Goal: Find specific page/section: Find specific page/section

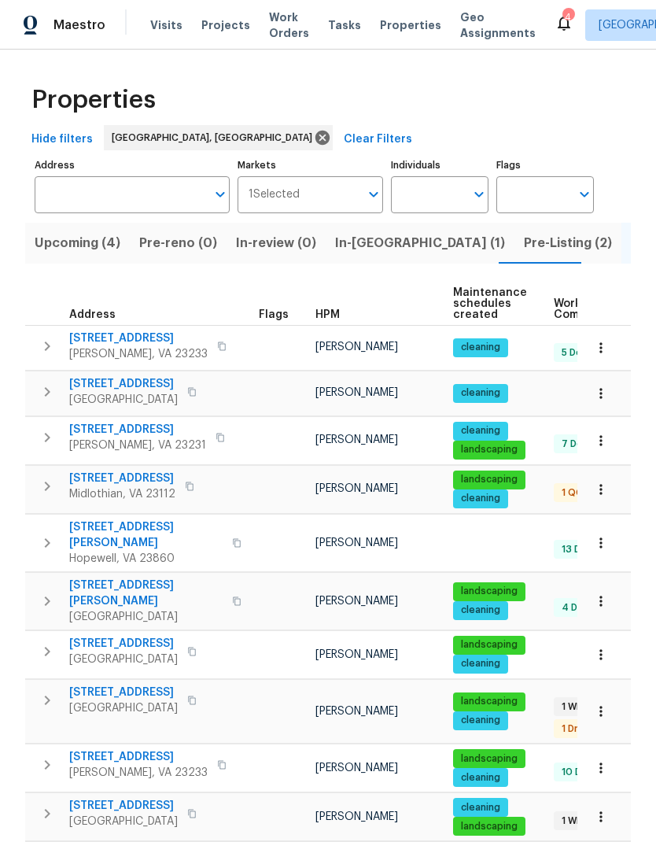
click at [524, 246] on span "Pre-Listing (2)" at bounding box center [568, 243] width 88 height 22
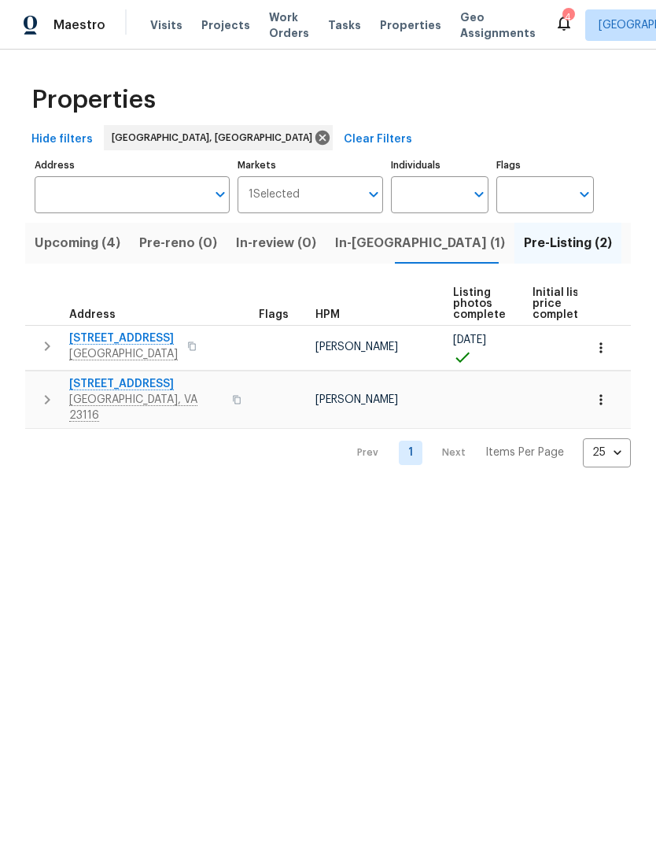
click at [136, 343] on span "4913 Belmont Rd" at bounding box center [123, 338] width 109 height 16
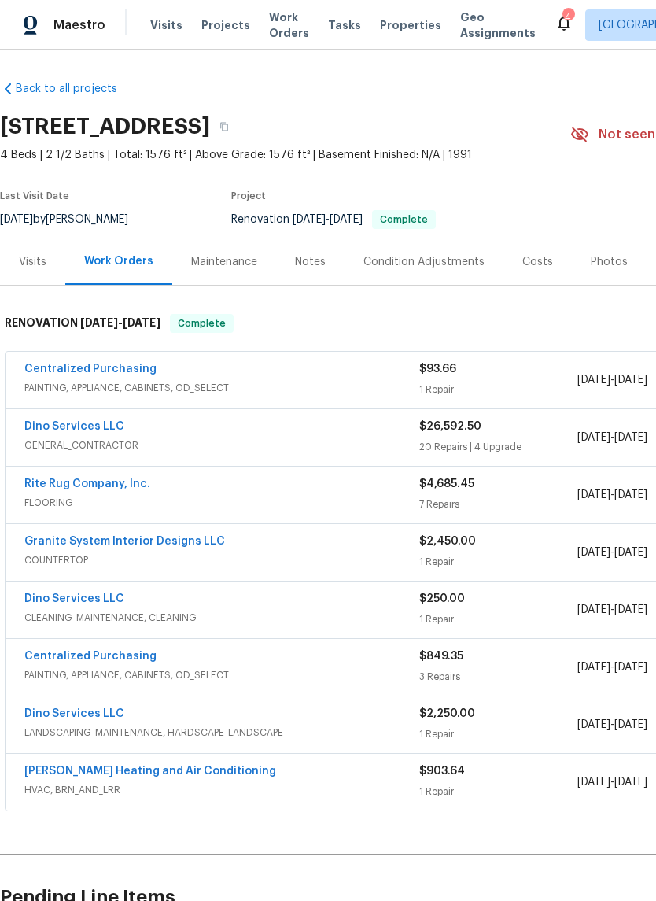
click at [612, 270] on div "Photos" at bounding box center [609, 261] width 75 height 46
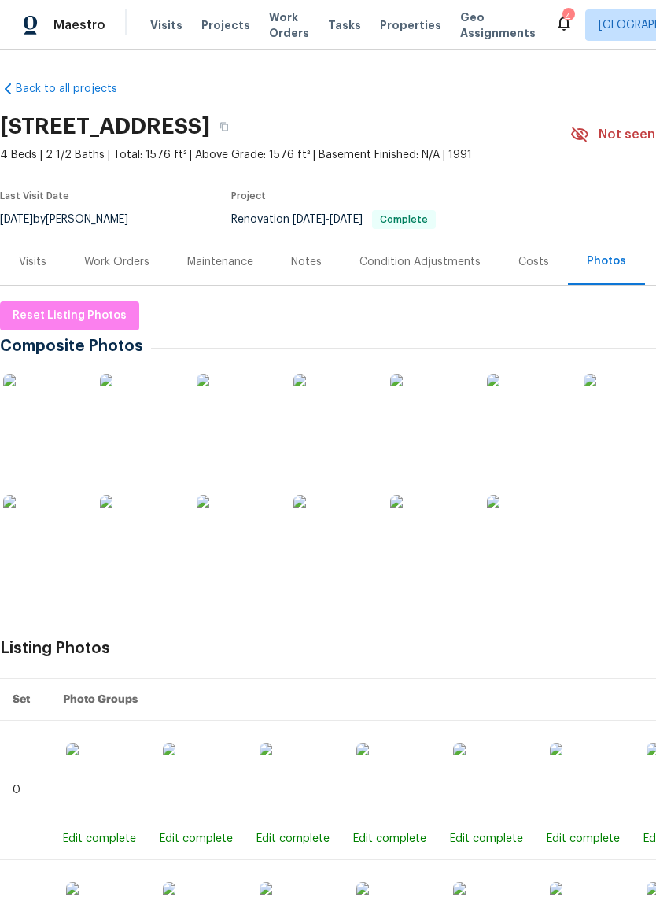
click at [56, 423] on img at bounding box center [42, 413] width 79 height 79
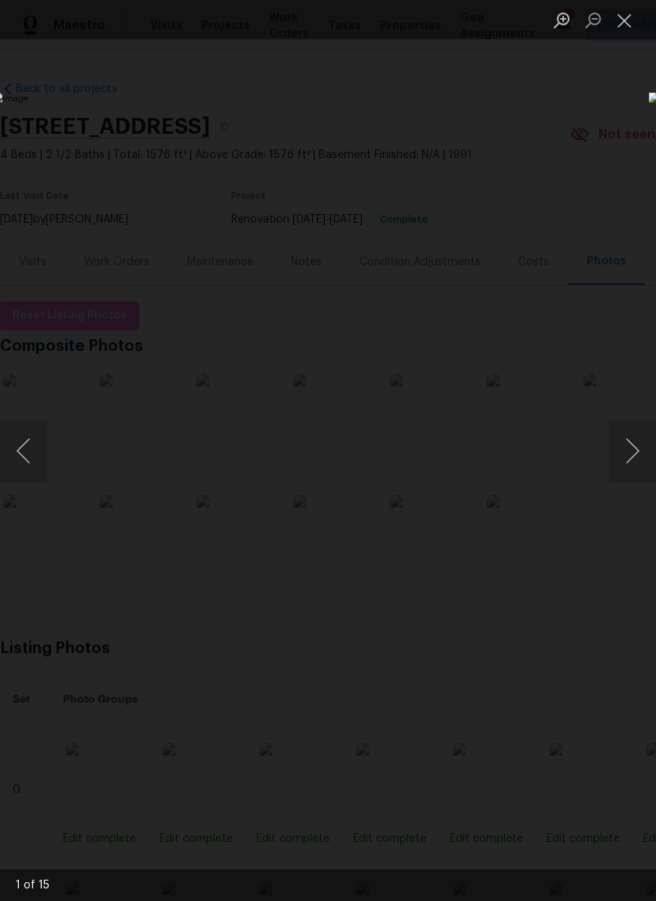
click at [628, 462] on button "Next image" at bounding box center [632, 450] width 47 height 63
click at [624, 449] on button "Next image" at bounding box center [632, 450] width 47 height 63
click at [616, 452] on button "Next image" at bounding box center [632, 450] width 47 height 63
click at [621, 449] on button "Next image" at bounding box center [632, 450] width 47 height 63
click at [626, 449] on button "Next image" at bounding box center [632, 450] width 47 height 63
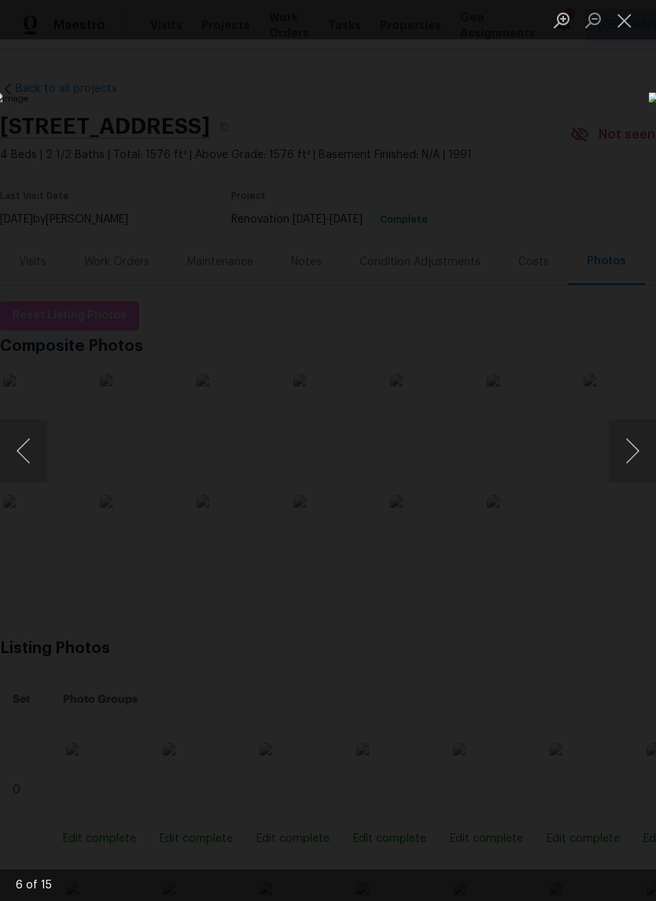
click at [33, 469] on button "Previous image" at bounding box center [23, 450] width 47 height 63
click at [617, 452] on button "Next image" at bounding box center [632, 450] width 47 height 63
click at [618, 451] on button "Next image" at bounding box center [632, 450] width 47 height 63
click at [620, 451] on button "Next image" at bounding box center [632, 450] width 47 height 63
click at [612, 452] on button "Next image" at bounding box center [632, 450] width 47 height 63
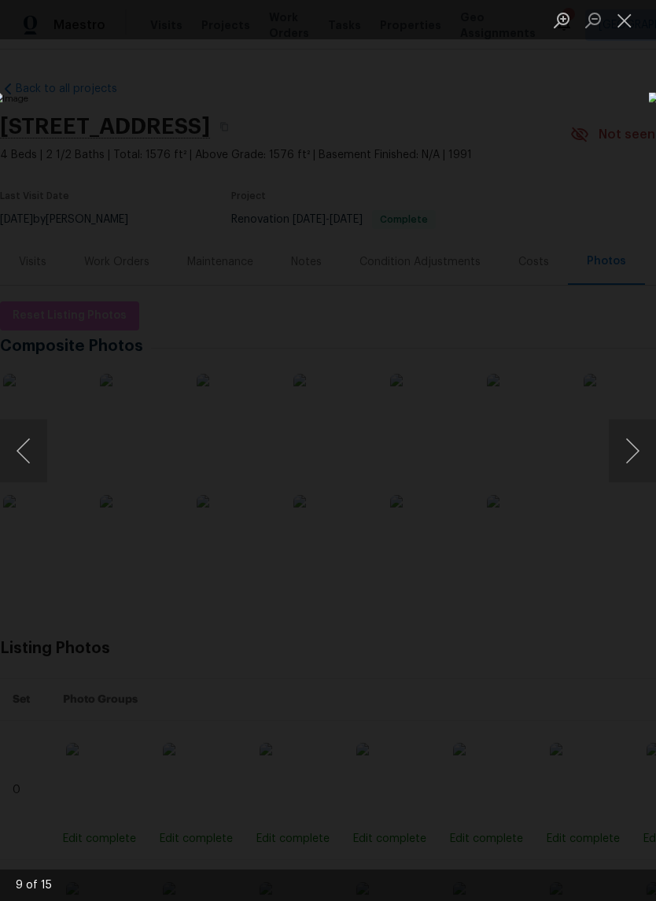
click at [618, 452] on button "Next image" at bounding box center [632, 450] width 47 height 63
click at [619, 452] on button "Next image" at bounding box center [632, 450] width 47 height 63
click at [613, 455] on button "Next image" at bounding box center [632, 450] width 47 height 63
click at [626, 451] on button "Next image" at bounding box center [632, 450] width 47 height 63
click at [626, 450] on button "Next image" at bounding box center [632, 450] width 47 height 63
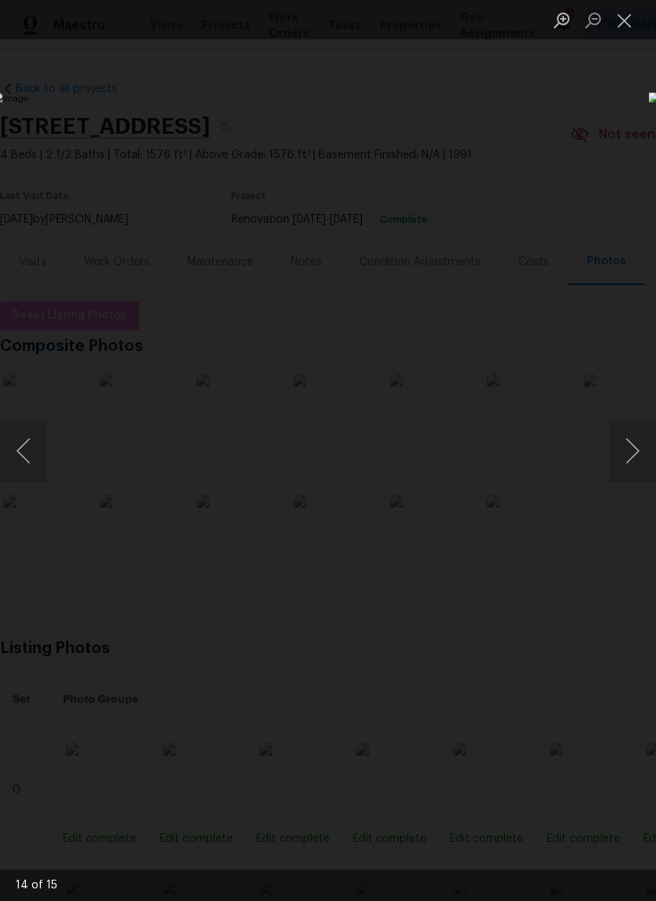
click at [625, 455] on button "Next image" at bounding box center [632, 450] width 47 height 63
click at [619, 441] on button "Next image" at bounding box center [632, 450] width 47 height 63
click at [39, 460] on button "Previous image" at bounding box center [23, 450] width 47 height 63
click at [633, 470] on button "Next image" at bounding box center [632, 450] width 47 height 63
click at [622, 470] on button "Next image" at bounding box center [632, 450] width 47 height 63
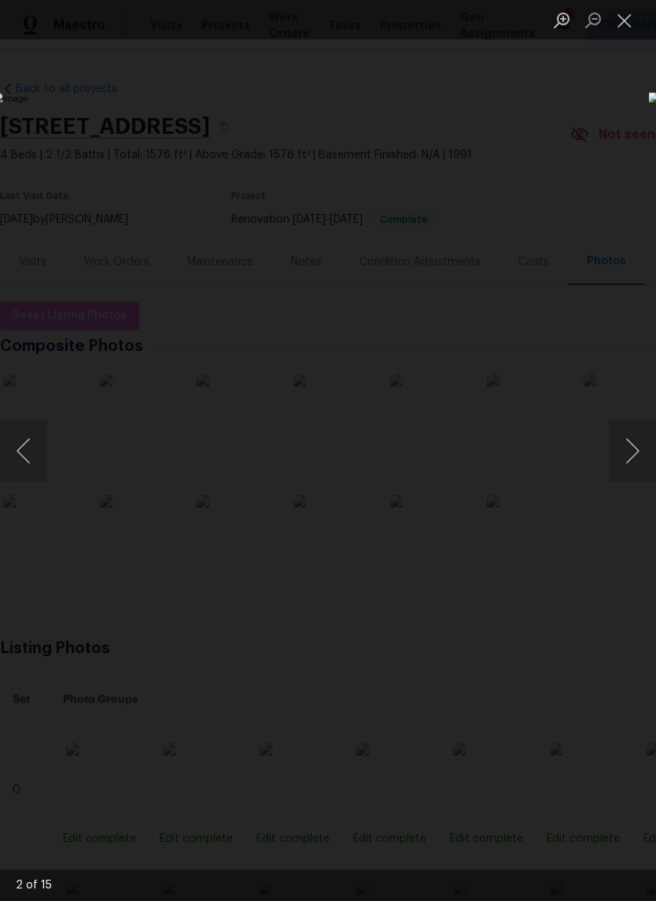
click at [622, 27] on button "Close lightbox" at bounding box center [624, 20] width 31 height 28
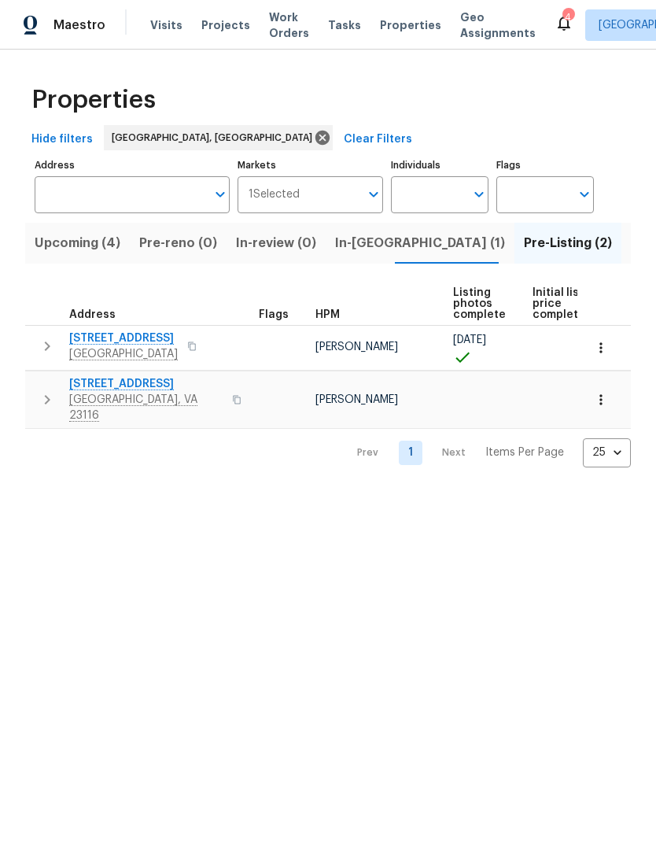
click at [168, 401] on span "Mechanicsville, VA 23116" at bounding box center [145, 407] width 153 height 31
click at [350, 246] on span "In-reno (1)" at bounding box center [420, 243] width 170 height 22
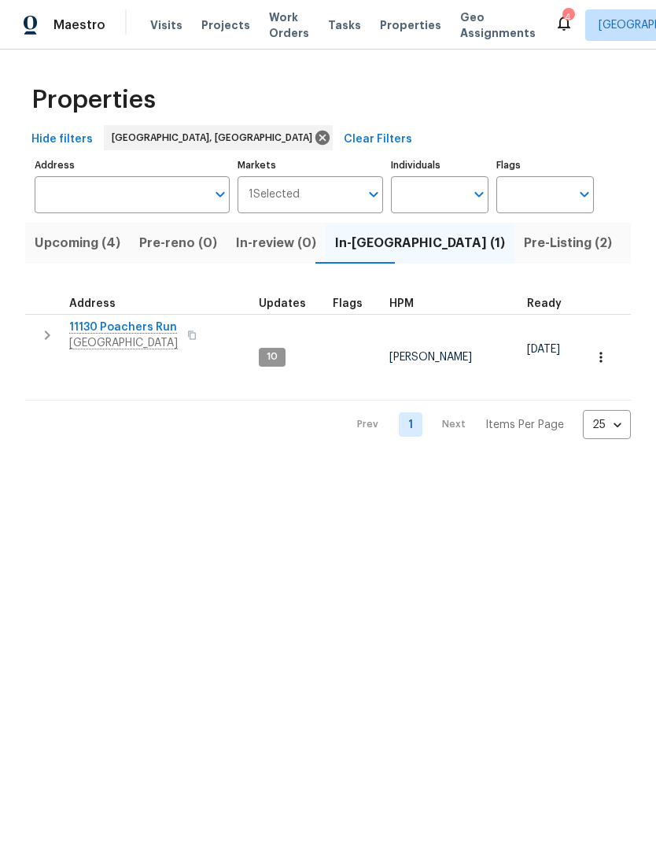
click at [161, 330] on span "11130 Poachers Run" at bounding box center [123, 327] width 109 height 16
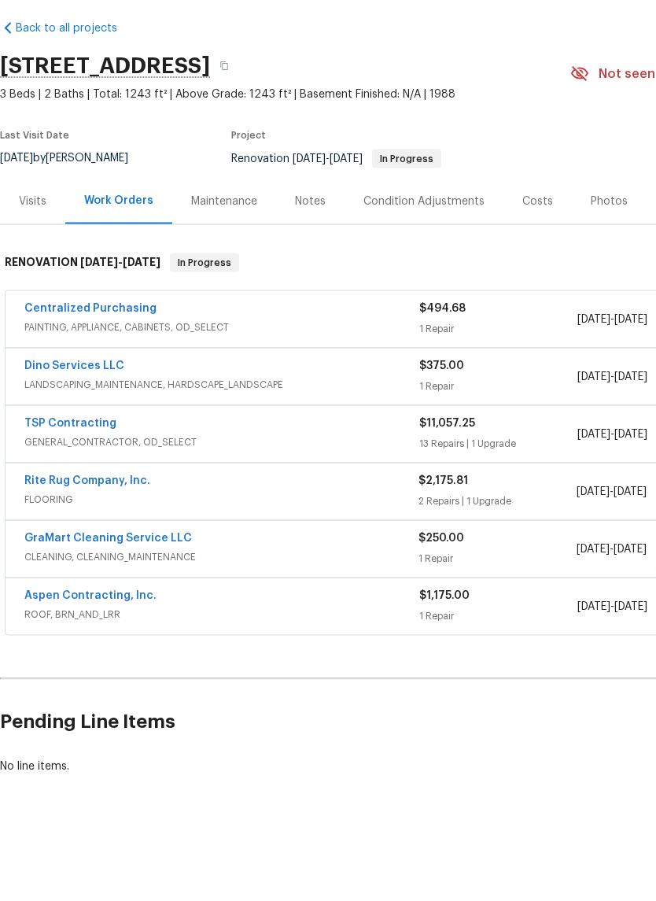
scroll to position [39, 0]
